Goal: Task Accomplishment & Management: Use online tool/utility

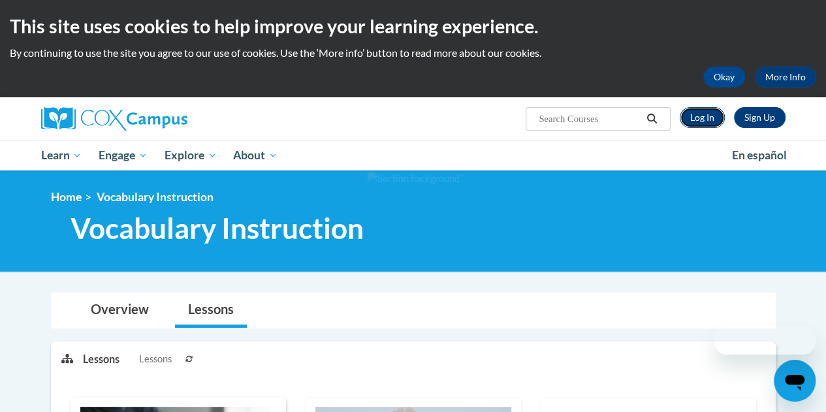
click at [693, 112] on link "Log In" at bounding box center [702, 117] width 45 height 21
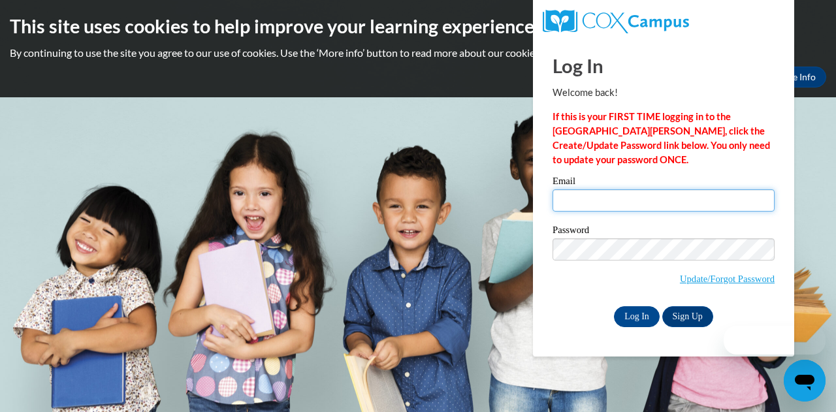
click at [568, 197] on input "Email" at bounding box center [664, 200] width 222 height 22
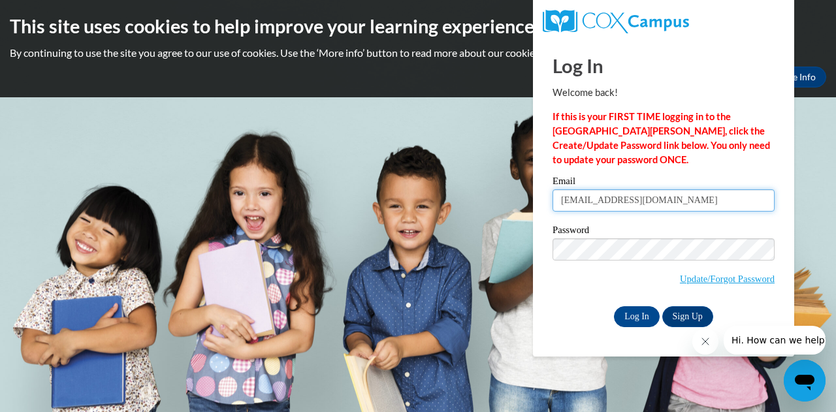
type input "emmacosson101@gmail.com"
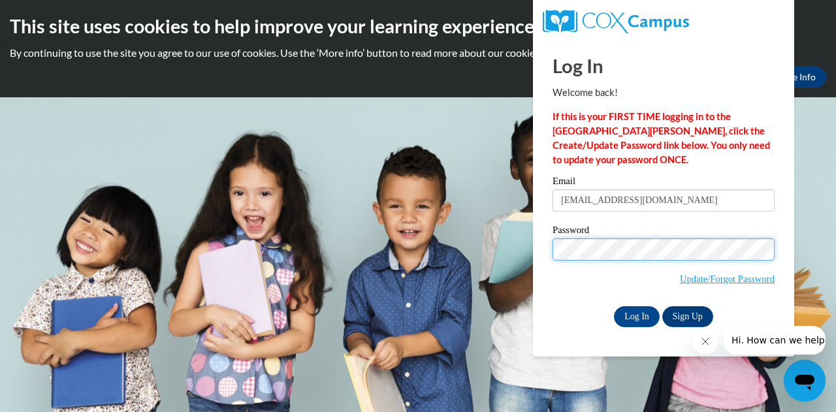
click at [614, 306] on input "Log In" at bounding box center [637, 316] width 46 height 21
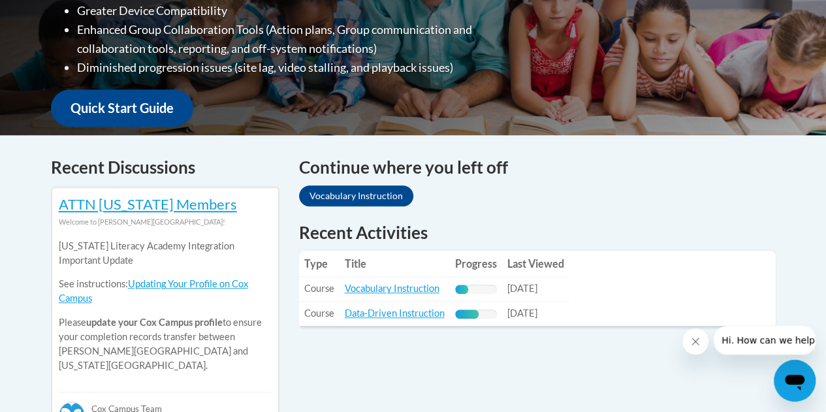
scroll to position [429, 0]
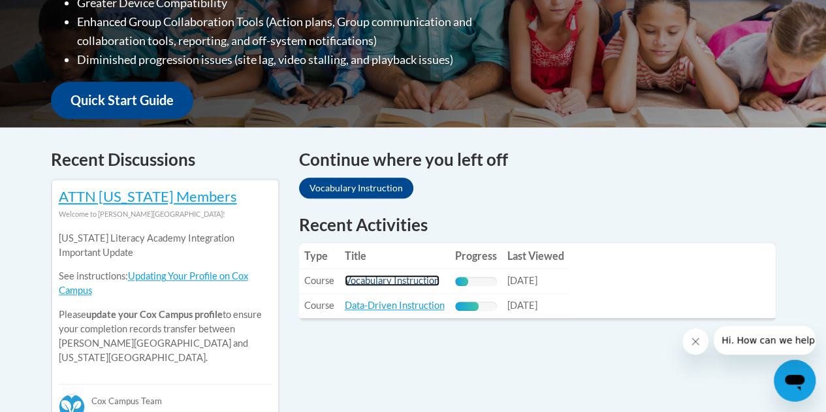
click at [401, 282] on link "Vocabulary Instruction" at bounding box center [392, 280] width 95 height 11
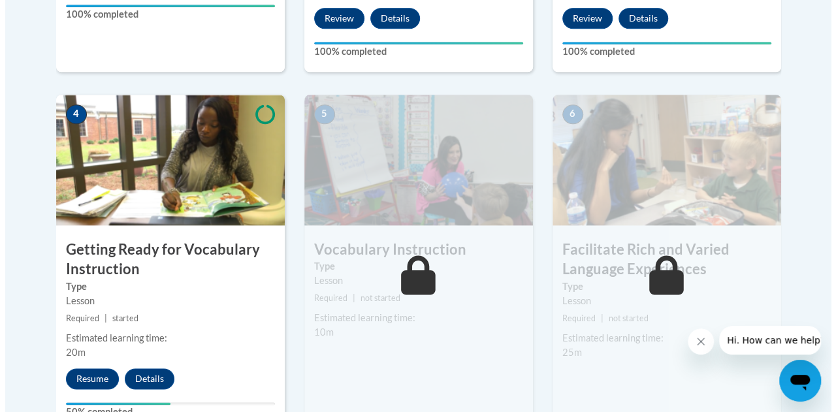
scroll to position [710, 0]
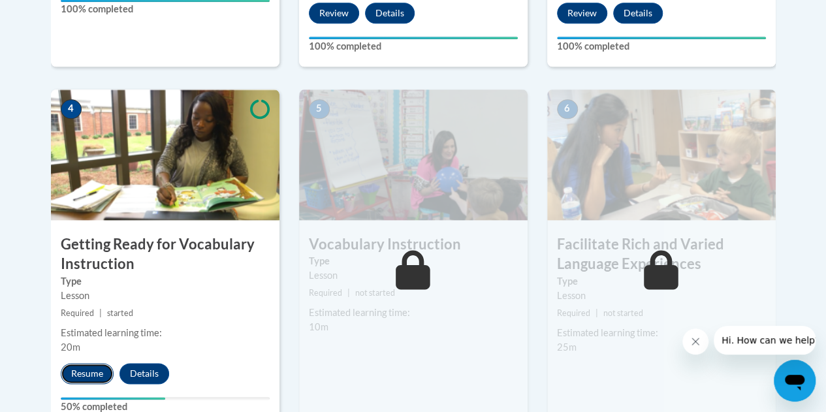
click at [80, 370] on button "Resume" at bounding box center [87, 373] width 53 height 21
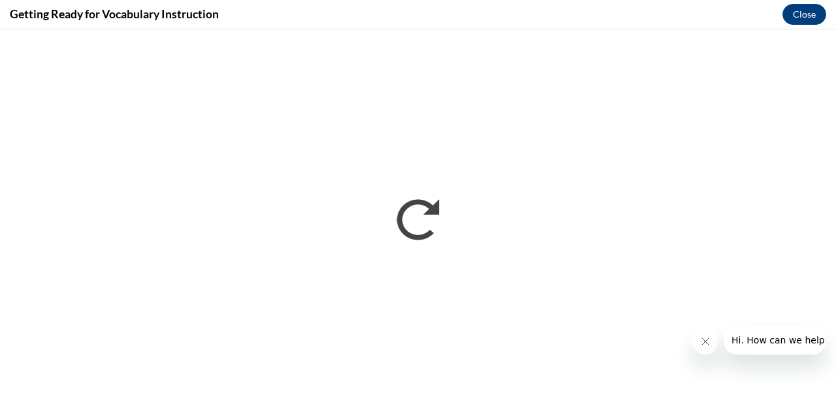
scroll to position [0, 0]
